Goal: Entertainment & Leisure: Consume media (video, audio)

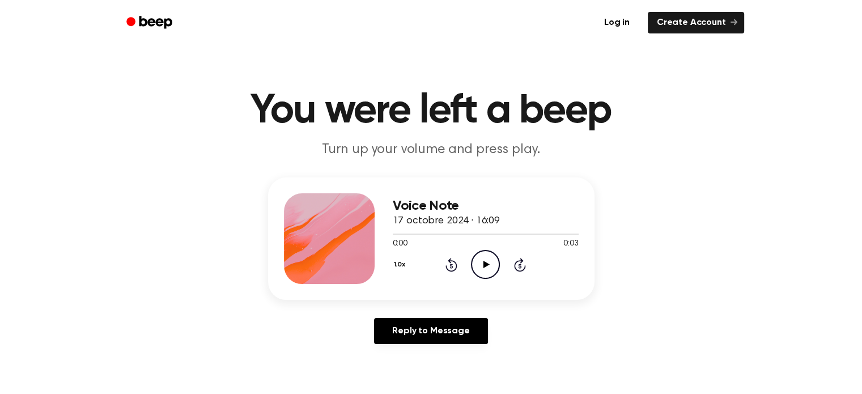
click at [486, 264] on icon at bounding box center [487, 264] width 6 height 7
click at [487, 261] on icon "Play Audio" at bounding box center [485, 264] width 29 height 29
click at [487, 256] on icon "Play Audio" at bounding box center [485, 264] width 29 height 29
click at [486, 263] on icon at bounding box center [485, 264] width 5 height 7
click at [490, 259] on icon "Play Audio" at bounding box center [485, 264] width 29 height 29
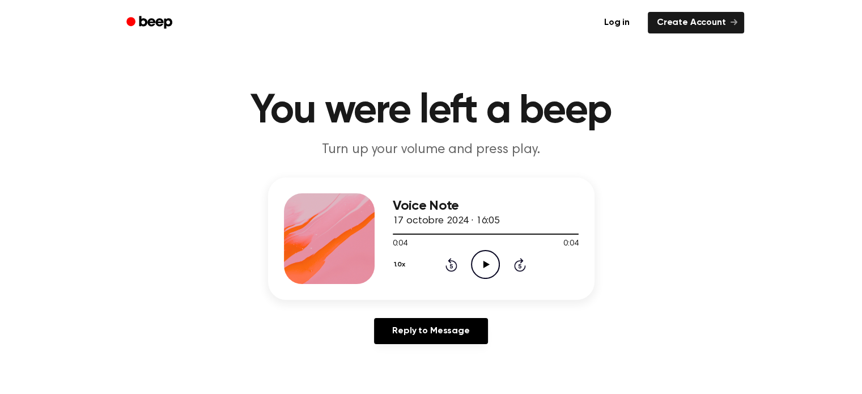
click at [486, 258] on icon "Play Audio" at bounding box center [485, 264] width 29 height 29
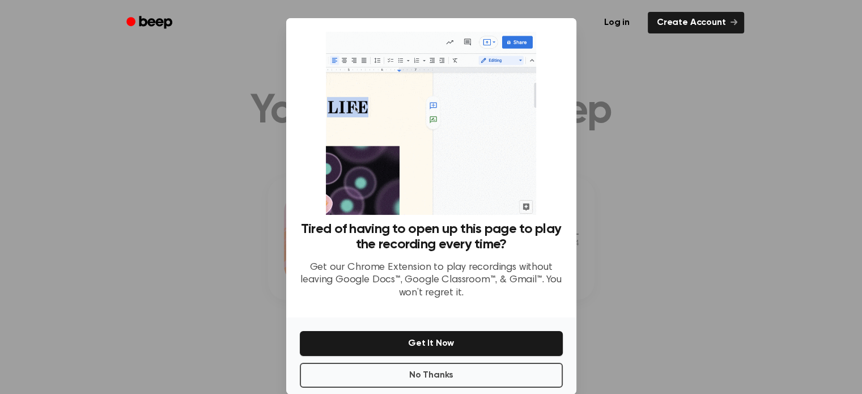
click at [256, 228] on div at bounding box center [431, 197] width 862 height 394
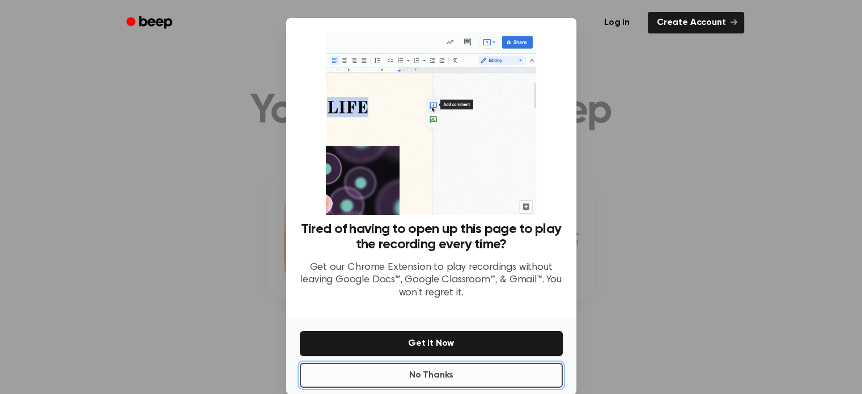
click at [354, 369] on button "No Thanks" at bounding box center [431, 375] width 263 height 25
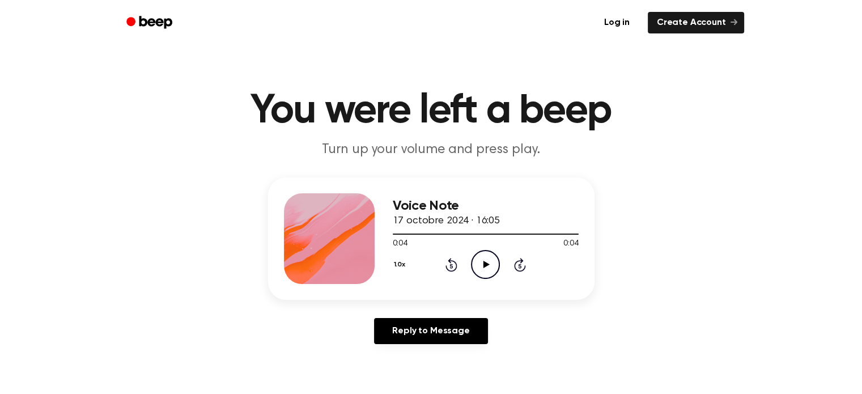
click at [494, 265] on icon "Play Audio" at bounding box center [485, 264] width 29 height 29
click at [484, 260] on icon "Pause Audio" at bounding box center [485, 264] width 29 height 29
